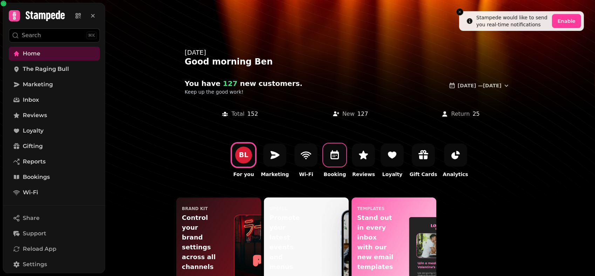
click at [331, 154] on icon at bounding box center [334, 154] width 11 height 11
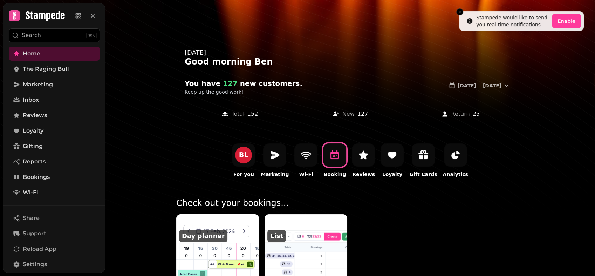
scroll to position [78, 0]
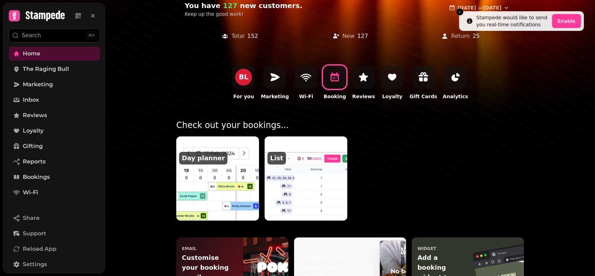
click at [225, 184] on img at bounding box center [217, 178] width 91 height 93
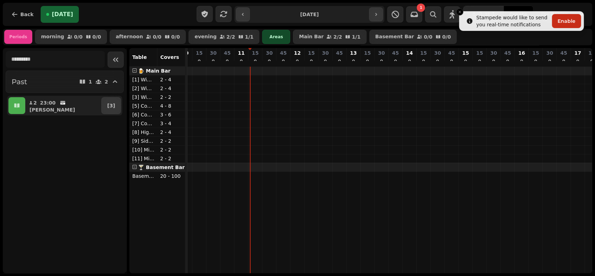
scroll to position [0, 566]
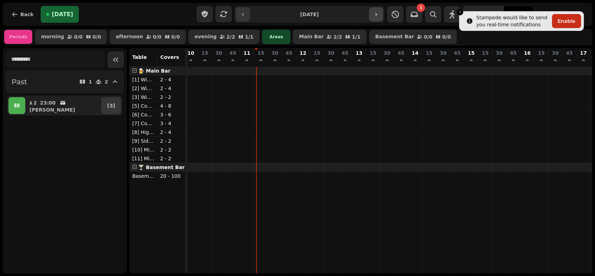
click at [383, 10] on button "button" at bounding box center [376, 14] width 14 height 14
type input "**********"
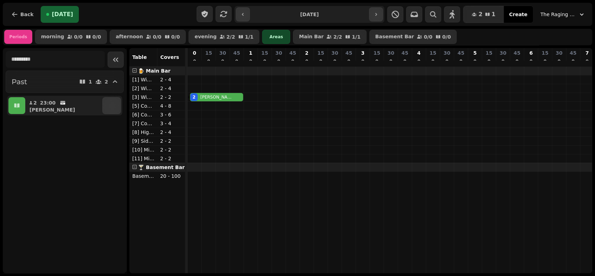
scroll to position [0, 657]
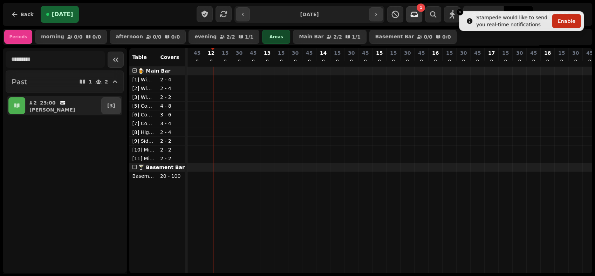
click at [419, 13] on icon "button" at bounding box center [414, 14] width 8 height 8
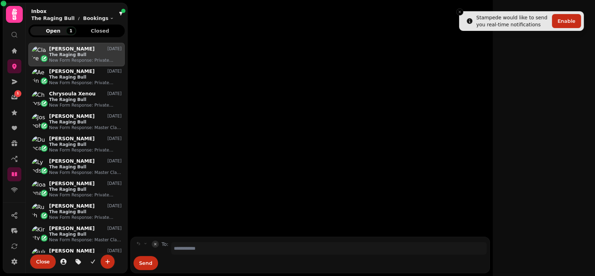
scroll to position [221, 90]
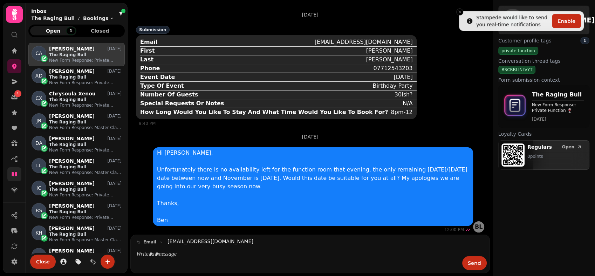
click at [17, 175] on icon at bounding box center [14, 174] width 5 height 4
